Goal: Check status: Check status

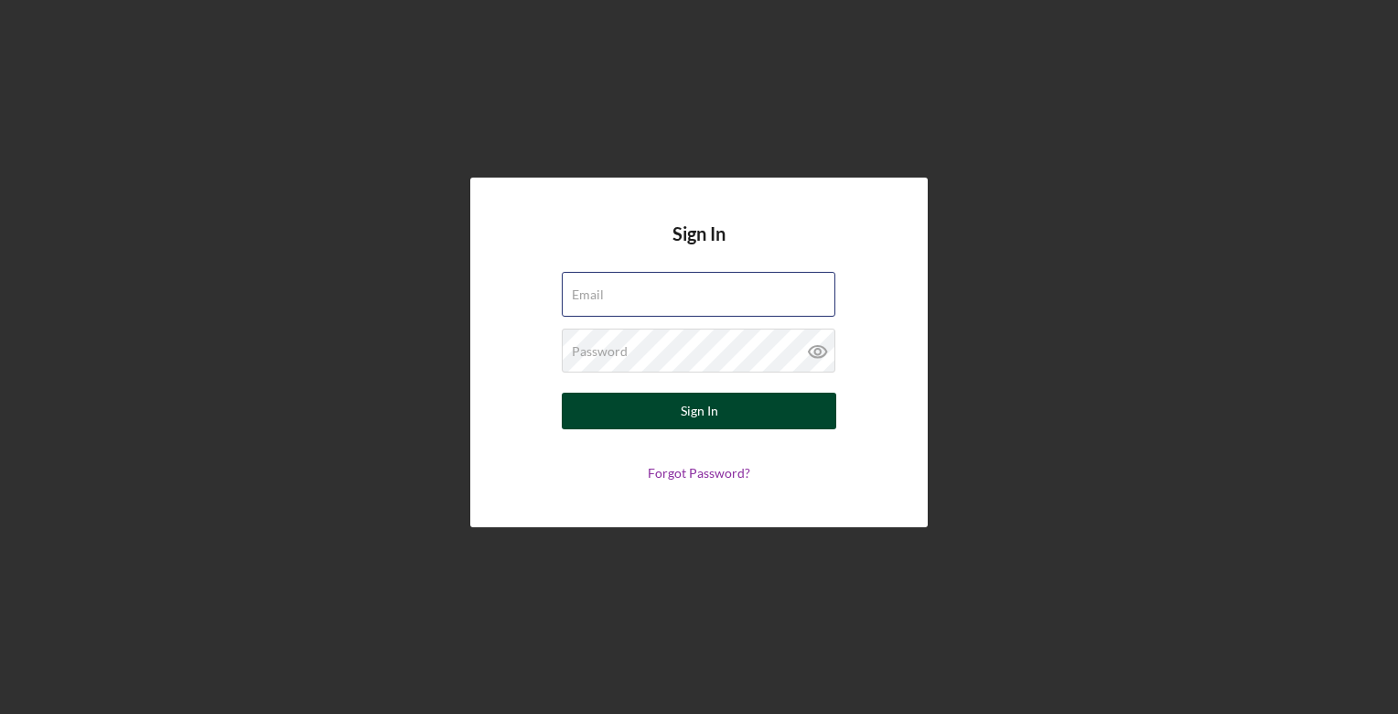
type input "[EMAIL_ADDRESS][DOMAIN_NAME]"
click at [684, 414] on div "Sign In" at bounding box center [700, 411] width 38 height 37
